Goal: Task Accomplishment & Management: Manage account settings

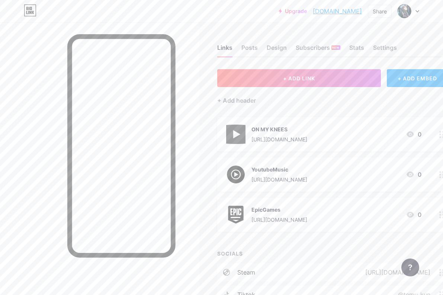
scroll to position [219, 0]
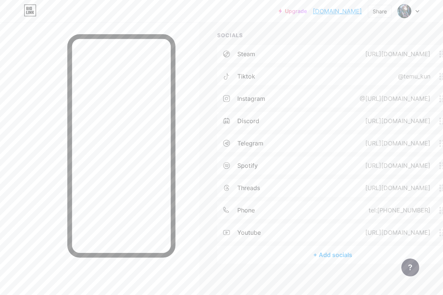
click at [332, 12] on link "[DOMAIN_NAME]" at bounding box center [337, 11] width 49 height 9
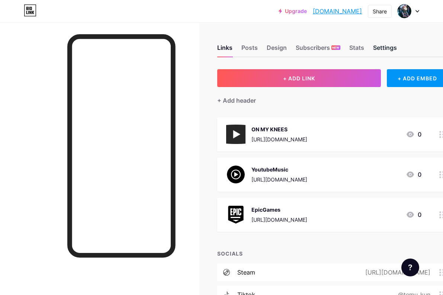
click at [385, 46] on div "Settings" at bounding box center [385, 49] width 24 height 13
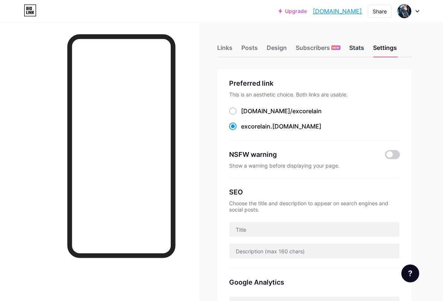
click at [365, 51] on div "Stats" at bounding box center [357, 49] width 15 height 13
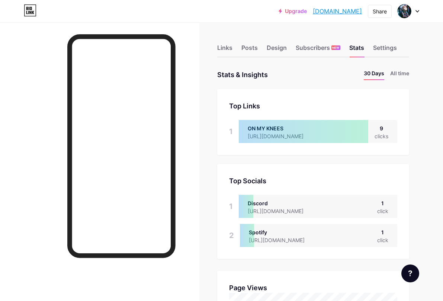
scroll to position [301, 443]
click at [335, 135] on div at bounding box center [304, 131] width 130 height 23
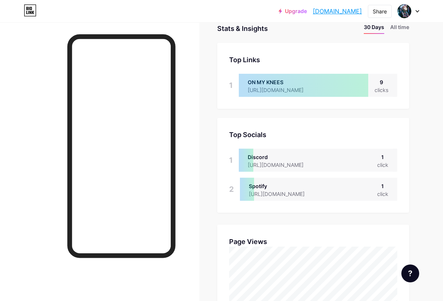
scroll to position [37, 0]
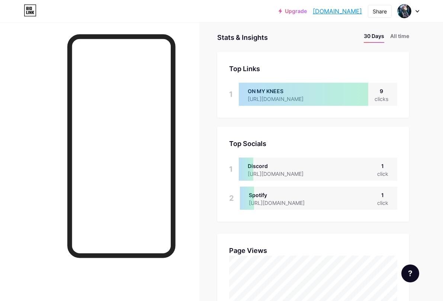
click at [385, 92] on div "9" at bounding box center [382, 91] width 14 height 8
drag, startPoint x: 382, startPoint y: 93, endPoint x: 388, endPoint y: 92, distance: 6.1
click at [388, 92] on div "9" at bounding box center [382, 91] width 14 height 8
click at [385, 92] on div "9" at bounding box center [382, 91] width 14 height 8
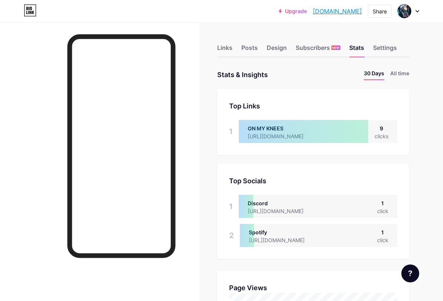
scroll to position [301, 443]
click at [362, 48] on div "Stats" at bounding box center [357, 49] width 15 height 13
drag, startPoint x: 372, startPoint y: 131, endPoint x: 331, endPoint y: 128, distance: 40.7
click at [318, 129] on div "ON MY KNEES https://youtu.be/fPJNJ-z2Xgo?si=5Lr0XQPTVdjDOjKK 9 clicks" at bounding box center [318, 131] width 159 height 23
click at [337, 128] on div at bounding box center [304, 131] width 130 height 23
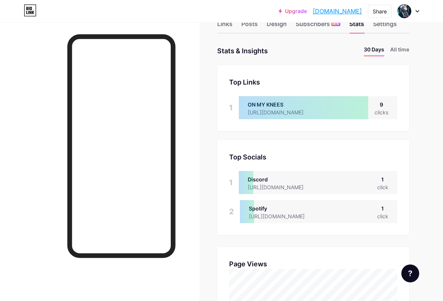
scroll to position [37, 0]
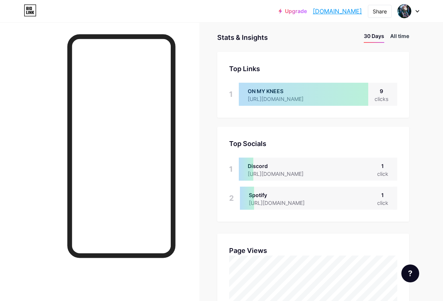
click at [407, 39] on li "All time" at bounding box center [400, 37] width 19 height 11
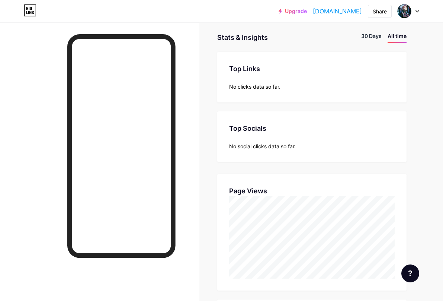
scroll to position [301, 443]
click at [370, 40] on li "30 Days" at bounding box center [372, 37] width 20 height 11
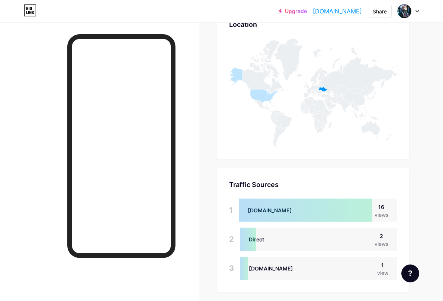
scroll to position [410, 0]
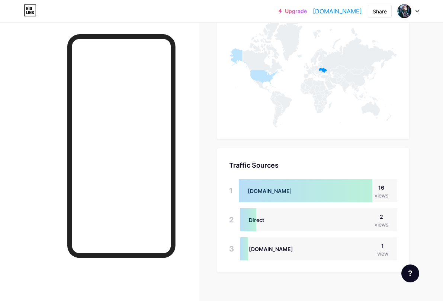
click at [257, 219] on div at bounding box center [248, 219] width 17 height 23
drag, startPoint x: 257, startPoint y: 217, endPoint x: 270, endPoint y: 219, distance: 13.2
click at [270, 219] on div "Direct 2 views" at bounding box center [318, 219] width 157 height 23
click at [264, 219] on div "Direct" at bounding box center [256, 220] width 15 height 8
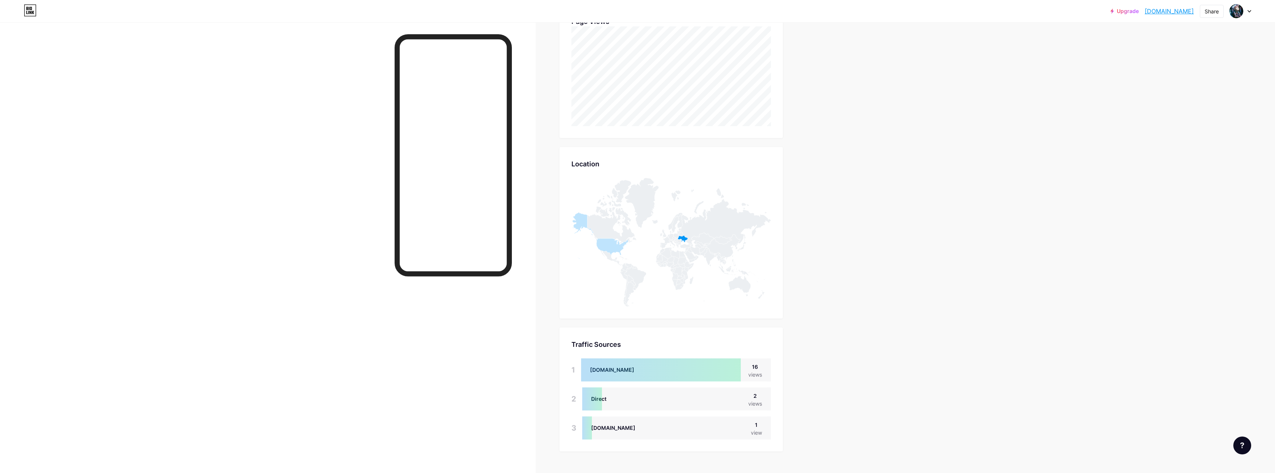
scroll to position [473, 1275]
